Goal: Navigation & Orientation: Find specific page/section

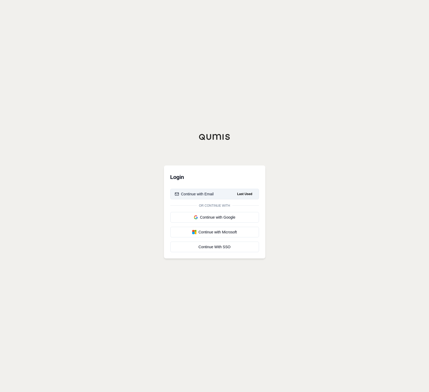
click at [223, 192] on button "Continue with Email Last Used" at bounding box center [214, 194] width 89 height 11
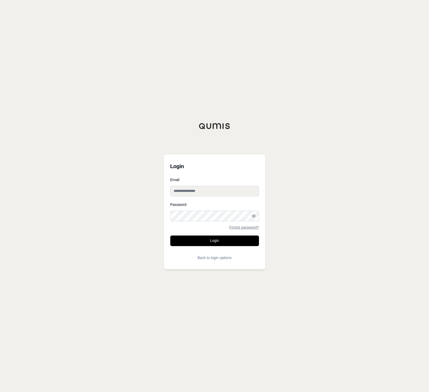
type input "**********"
click at [206, 243] on button "Login" at bounding box center [214, 240] width 89 height 11
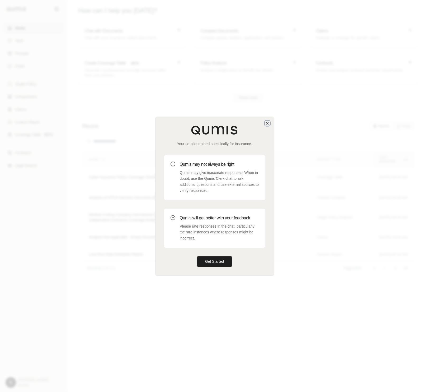
click at [267, 121] on icon "button" at bounding box center [267, 123] width 4 height 4
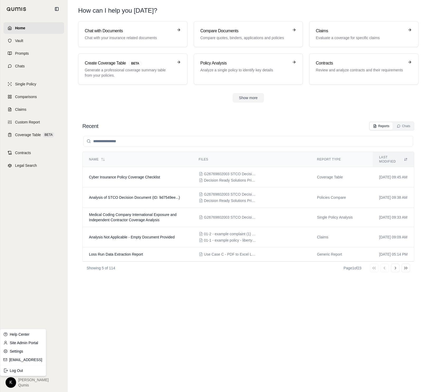
click at [12, 379] on html "Home Vault Prompts Chats Single Policy Comparisons Claims Custom Report Coverag…" at bounding box center [214, 196] width 429 height 392
click at [11, 345] on link "Site Admin Portal" at bounding box center [23, 342] width 44 height 8
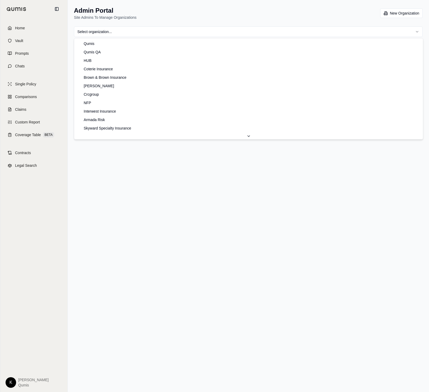
click at [199, 31] on html "Home Vault Prompts Chats Single Policy Comparisons Claims Custom Report Coverag…" at bounding box center [214, 196] width 429 height 392
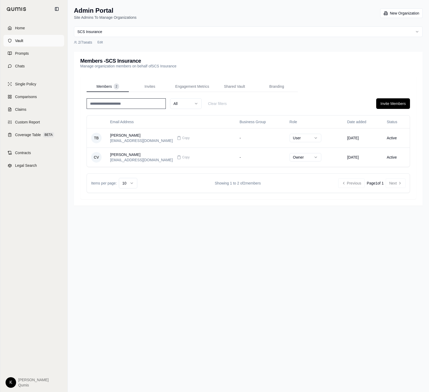
click at [29, 39] on link "Vault" at bounding box center [33, 41] width 61 height 12
